Goal: Navigation & Orientation: Go to known website

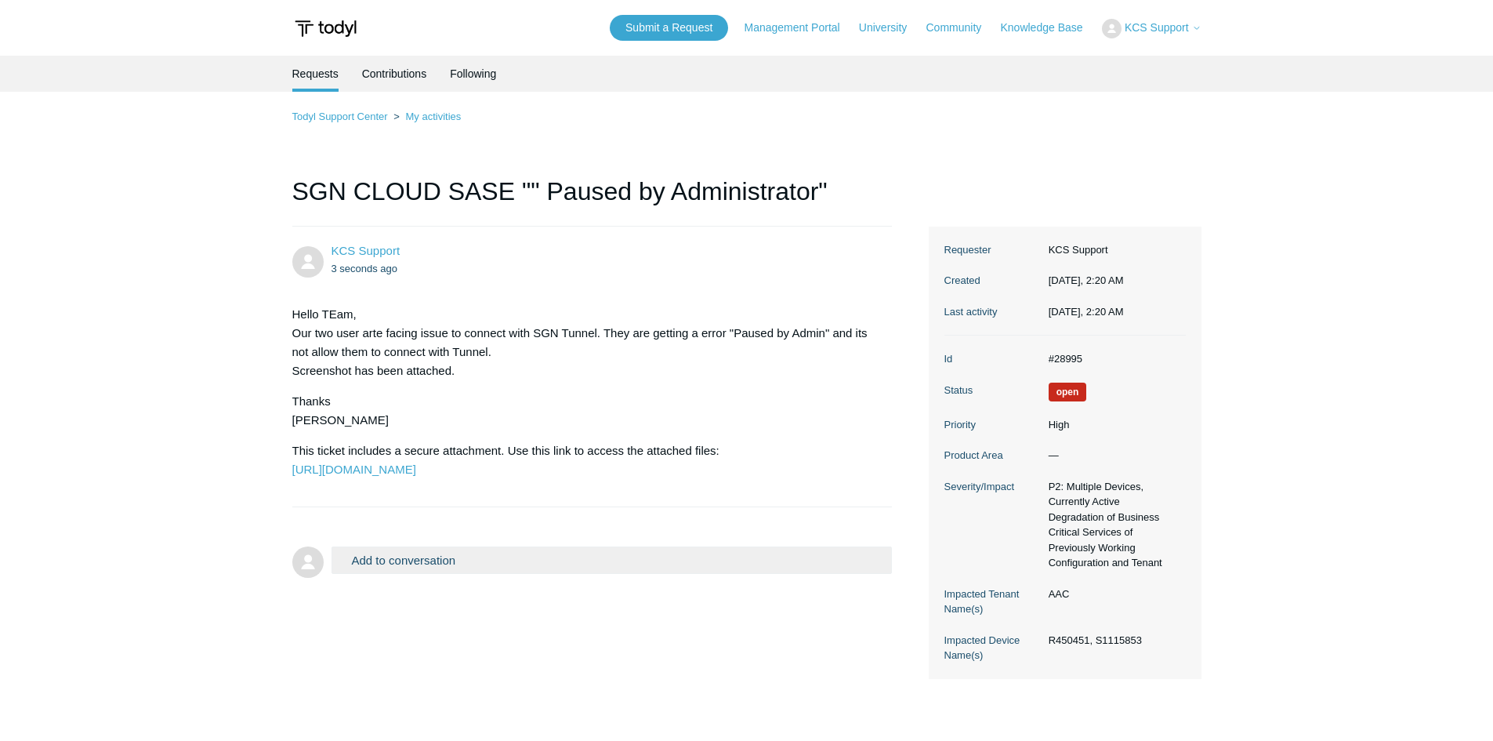
click at [314, 30] on img at bounding box center [325, 28] width 67 height 29
click at [315, 28] on img at bounding box center [325, 28] width 67 height 29
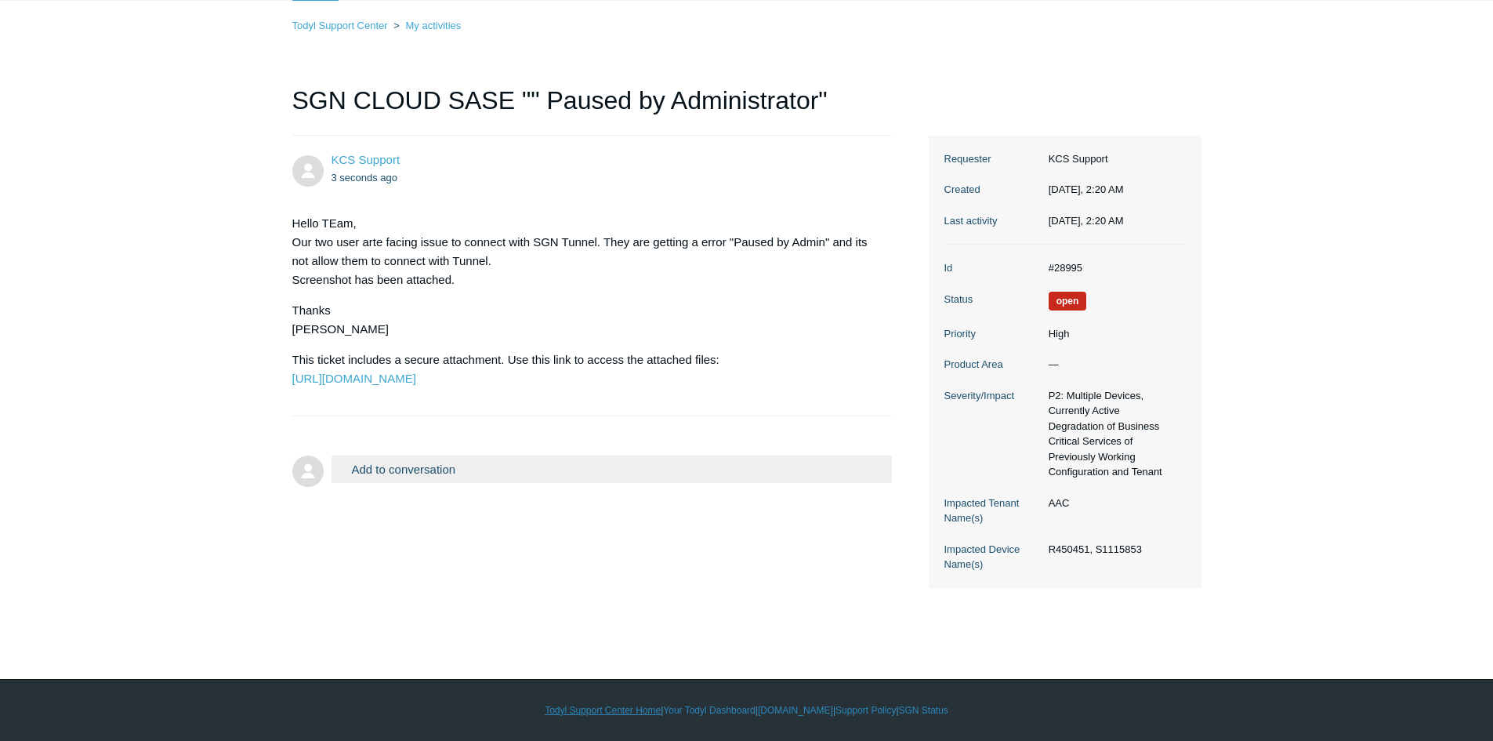
click at [596, 712] on link "Todyl Support Center Home" at bounding box center [603, 710] width 116 height 14
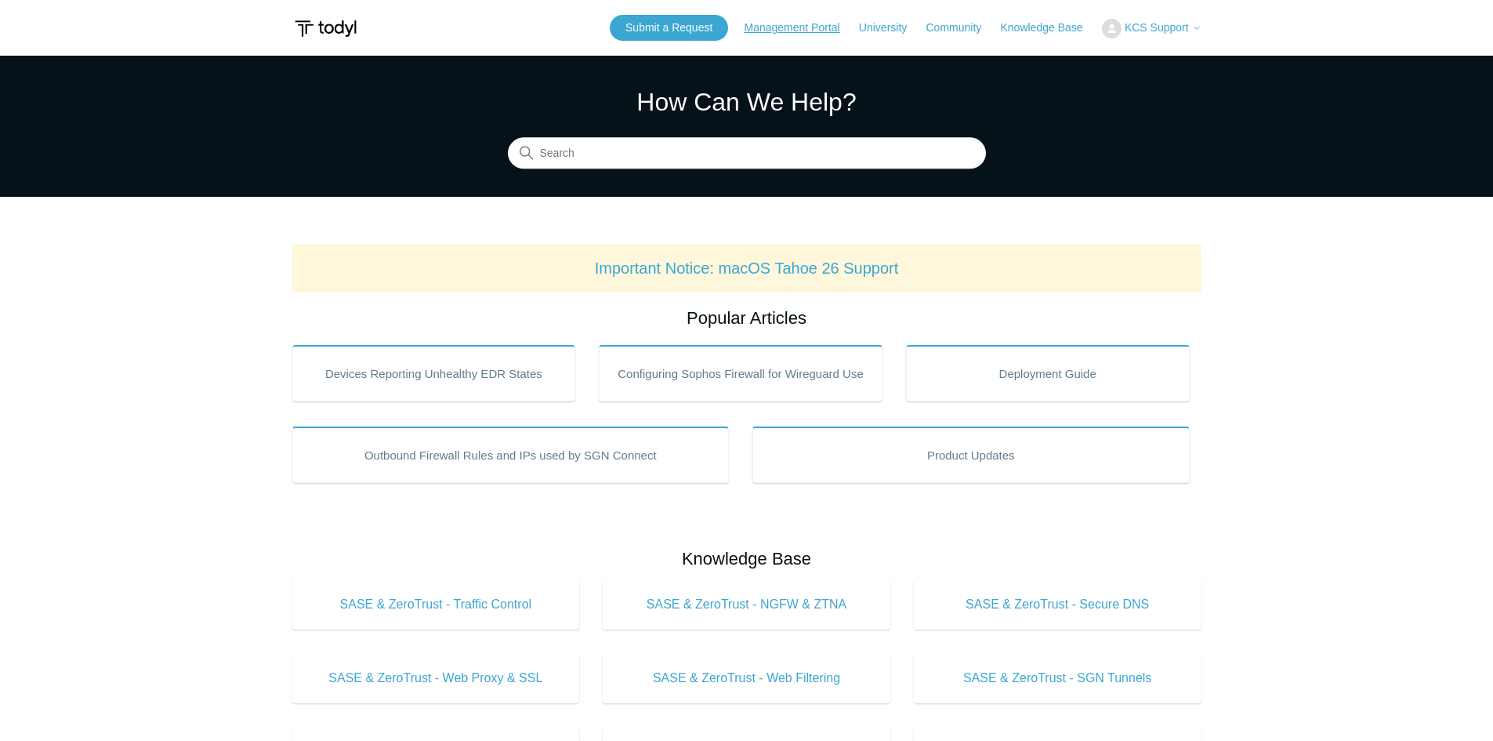
click at [769, 21] on link "Management Portal" at bounding box center [800, 28] width 111 height 16
